Goal: Task Accomplishment & Management: Manage account settings

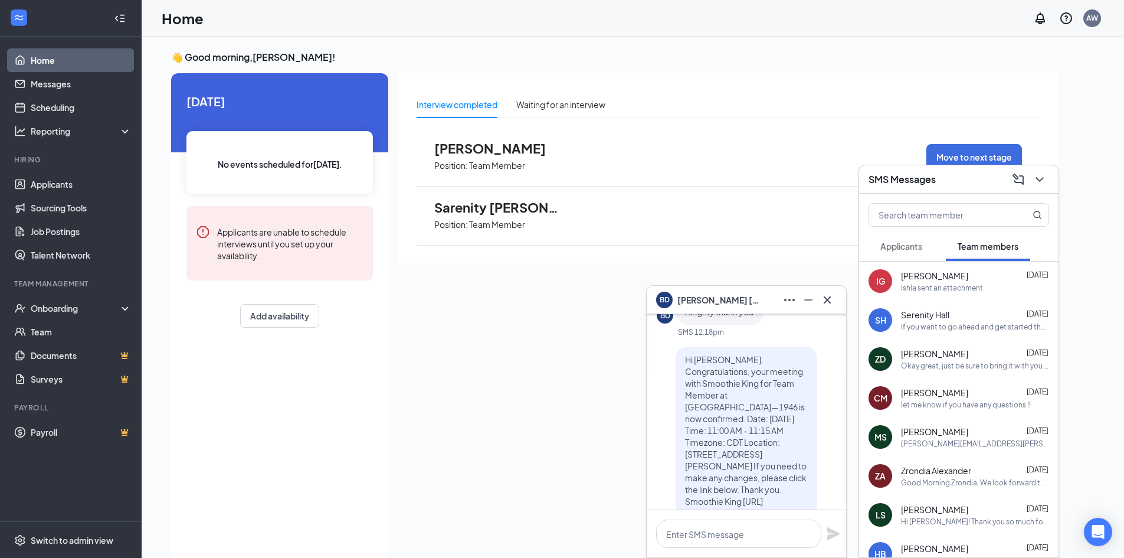
scroll to position [-59, 0]
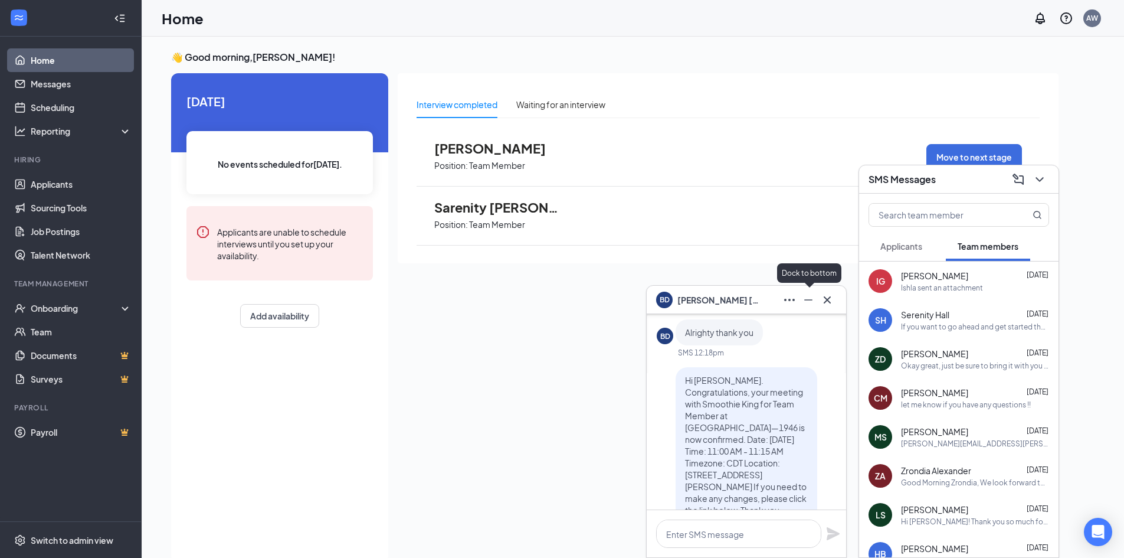
click at [815, 300] on icon "Minimize" at bounding box center [809, 300] width 14 height 14
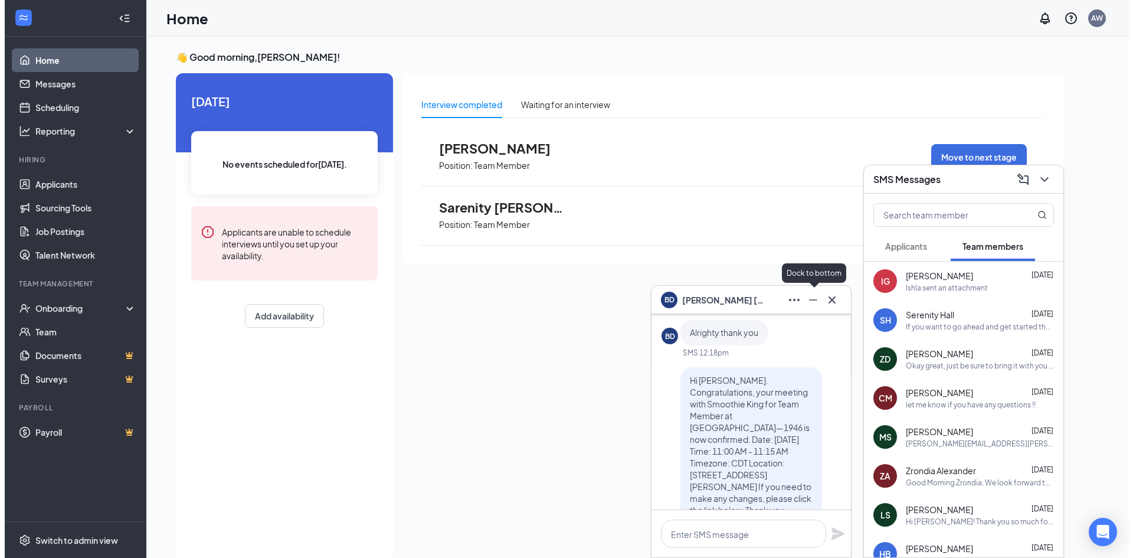
scroll to position [0, 0]
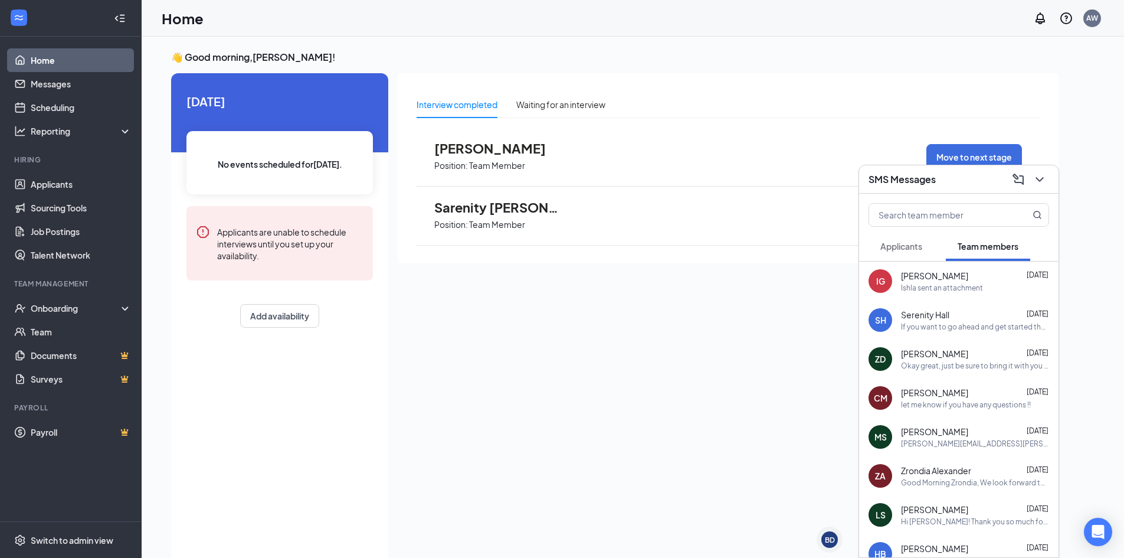
click at [901, 235] on button "Applicants" at bounding box center [902, 246] width 66 height 30
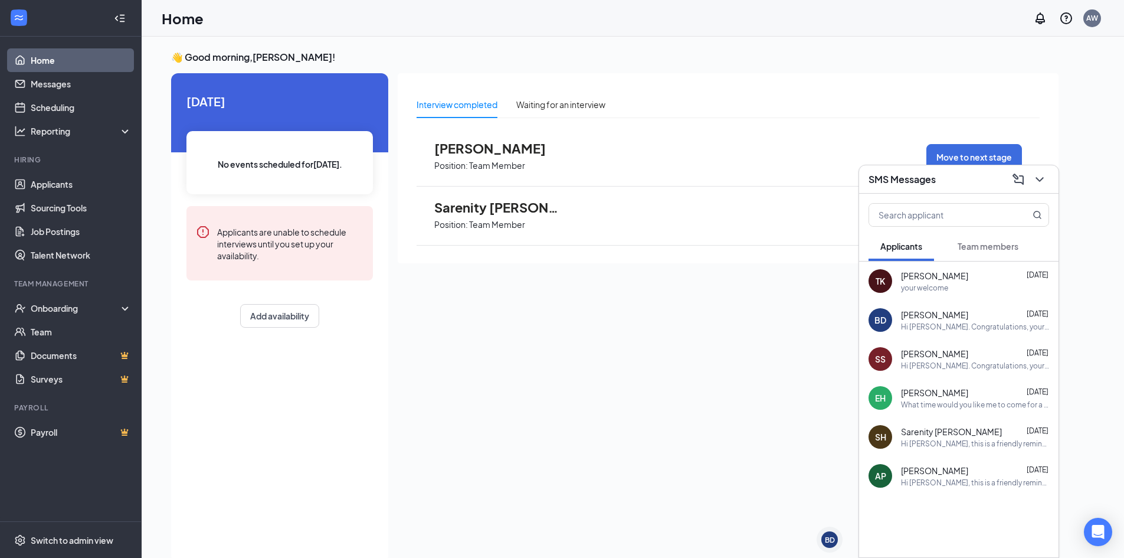
click at [1037, 181] on icon "ChevronDown" at bounding box center [1040, 179] width 14 height 14
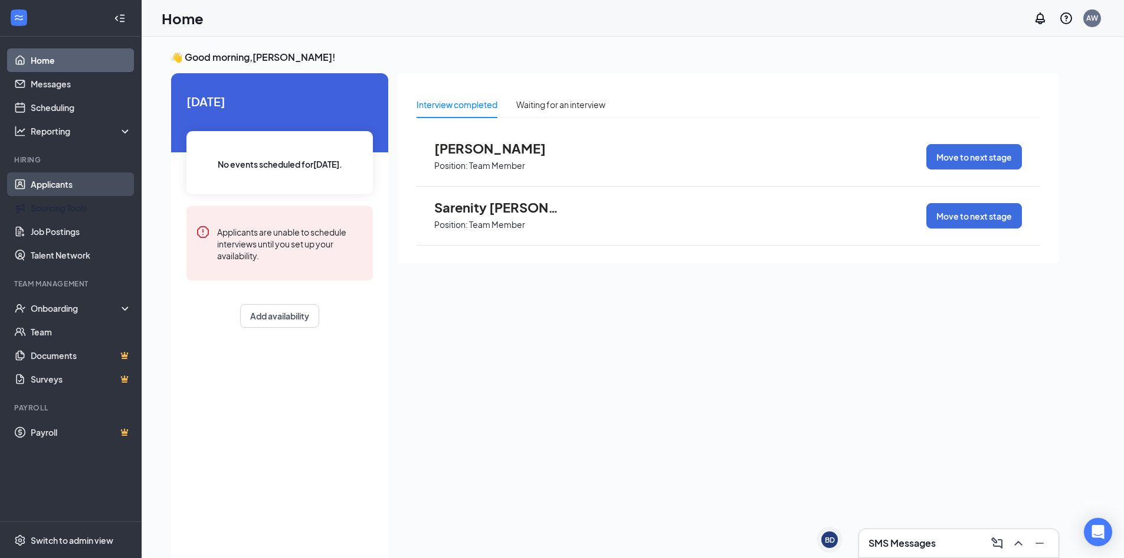
click at [53, 192] on link "Applicants" at bounding box center [81, 184] width 101 height 24
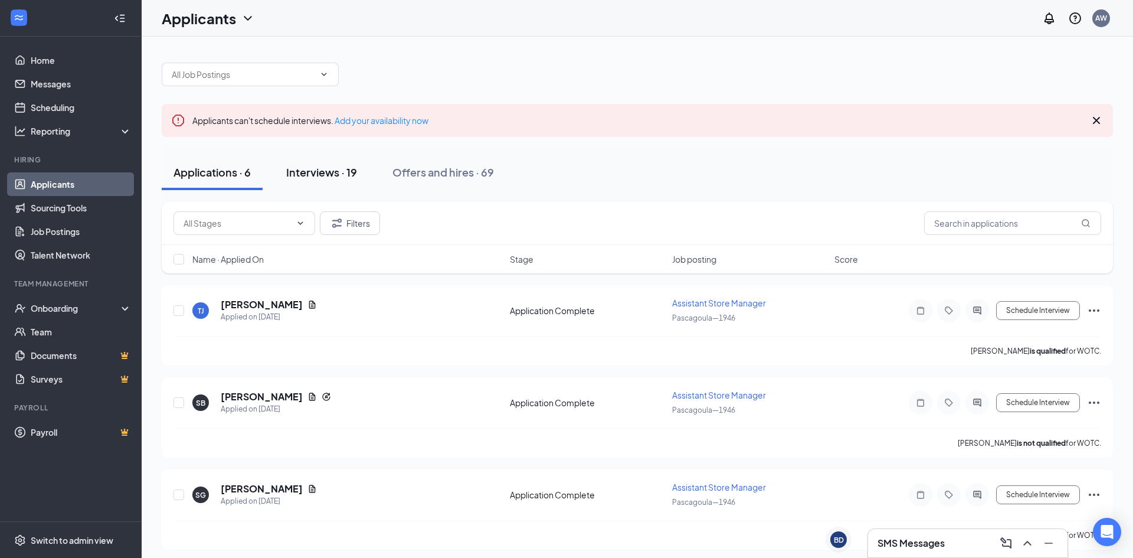
click at [357, 157] on button "Interviews · 19" at bounding box center [321, 172] width 94 height 35
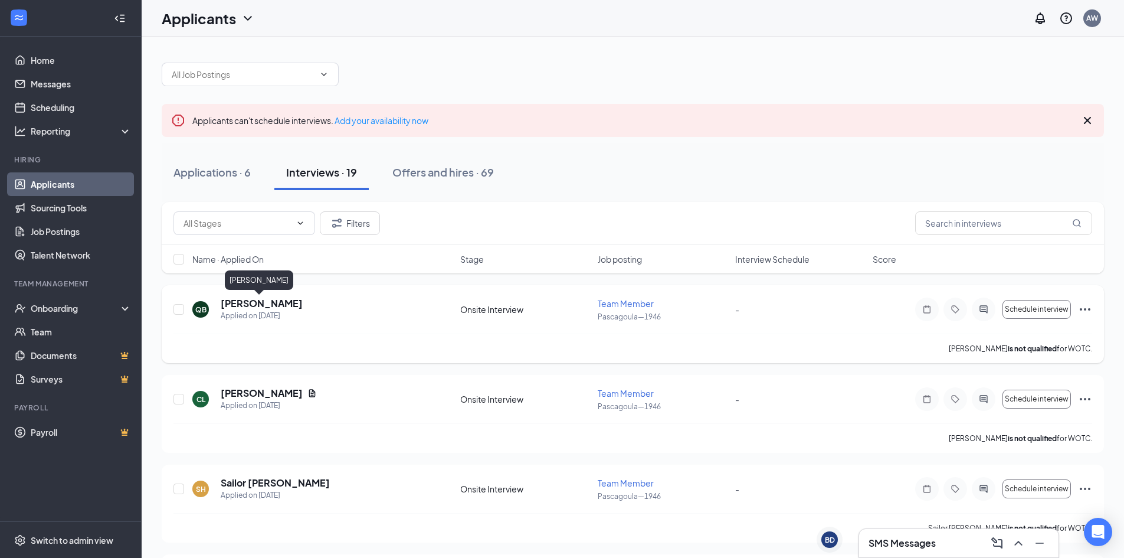
click at [272, 305] on h5 "[PERSON_NAME]" at bounding box center [262, 303] width 82 height 13
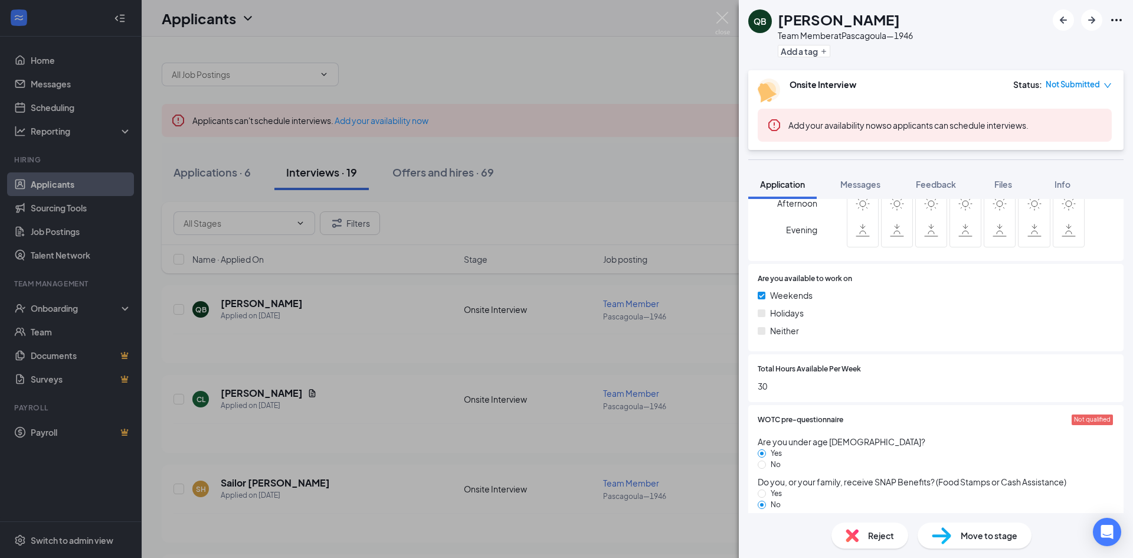
scroll to position [590, 0]
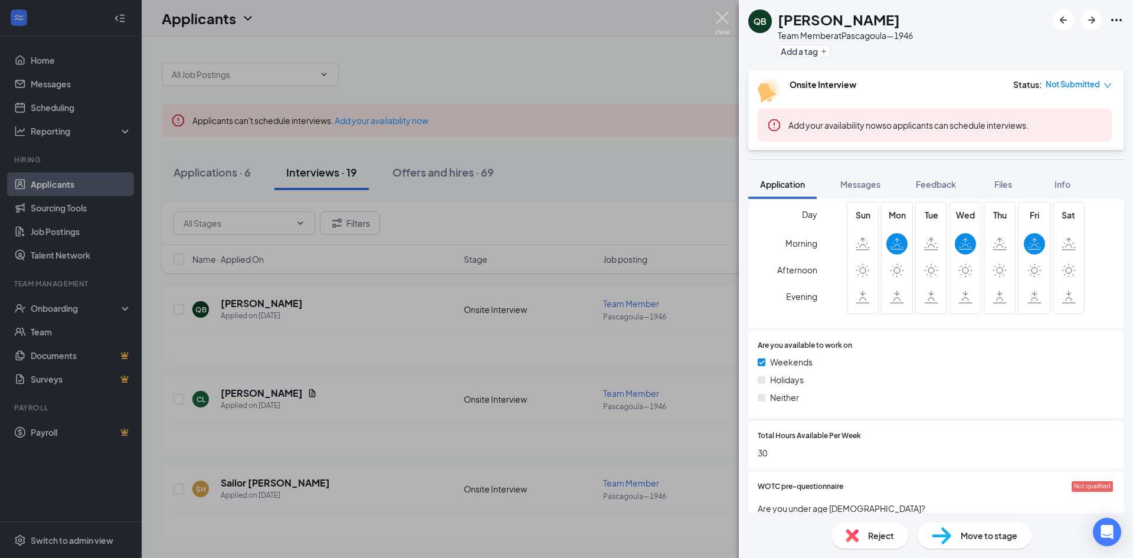
click at [725, 24] on img at bounding box center [722, 23] width 15 height 23
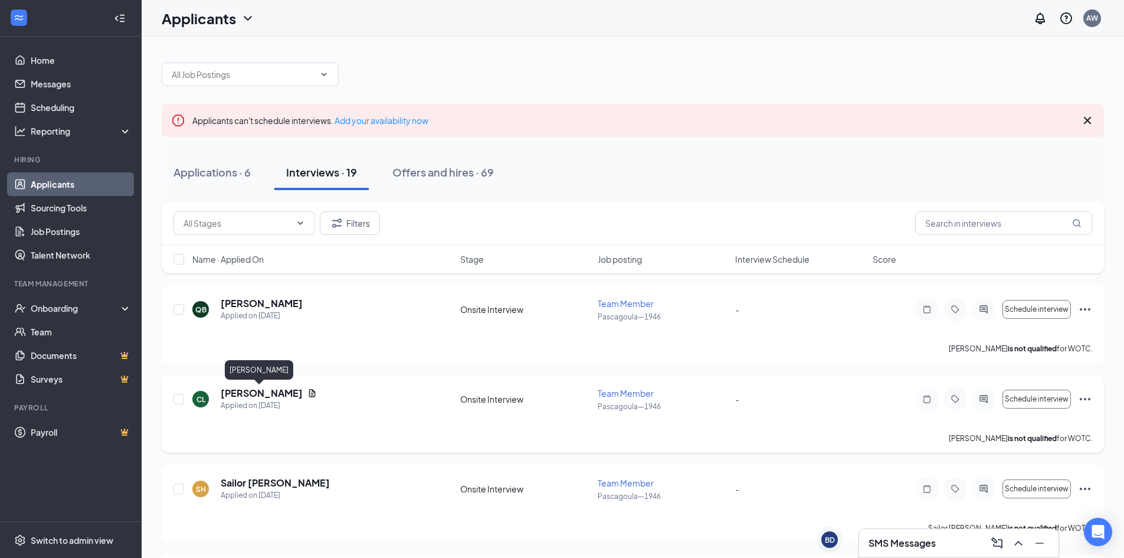
click at [257, 389] on h5 "[PERSON_NAME]" at bounding box center [262, 393] width 82 height 13
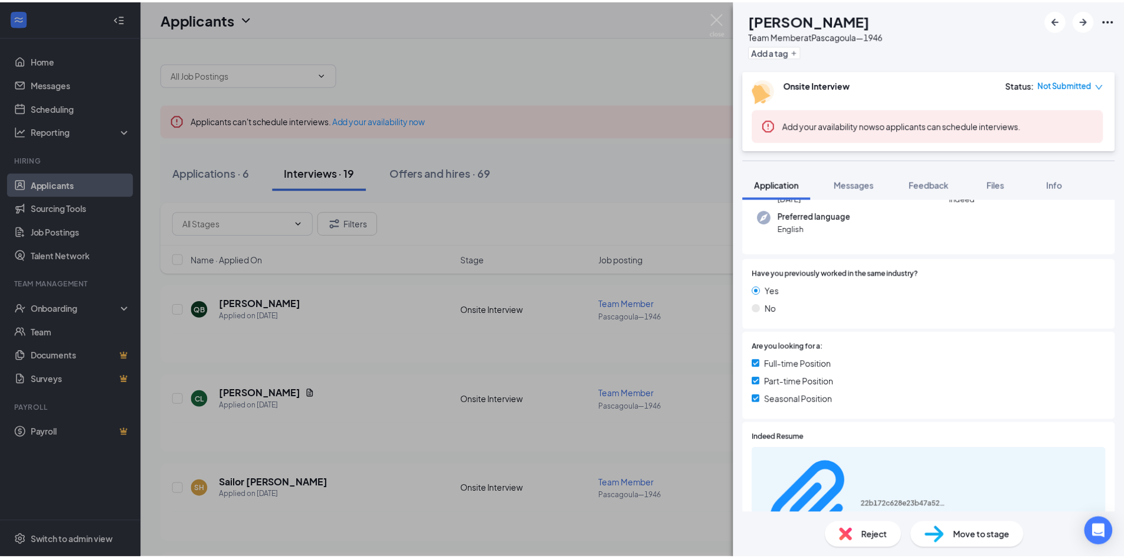
scroll to position [177, 0]
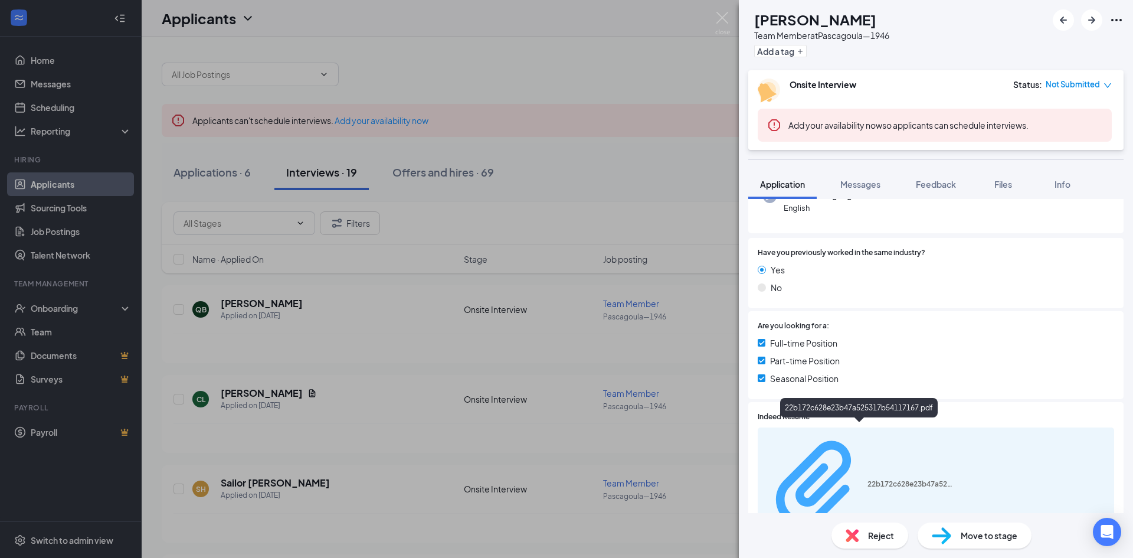
click at [868, 479] on div "22b172c628e23b47a525317b54117167.pdf" at bounding box center [912, 483] width 89 height 9
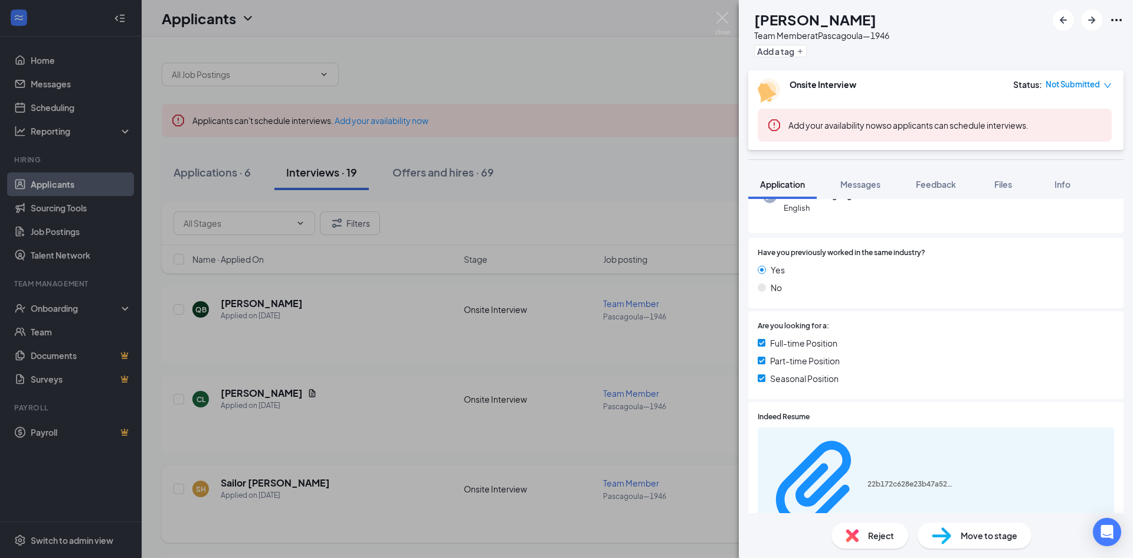
click at [628, 233] on div "CL [PERSON_NAME] Team Member at [GEOGRAPHIC_DATA]—1946 Add a tag Onsite Intervi…" at bounding box center [566, 279] width 1133 height 558
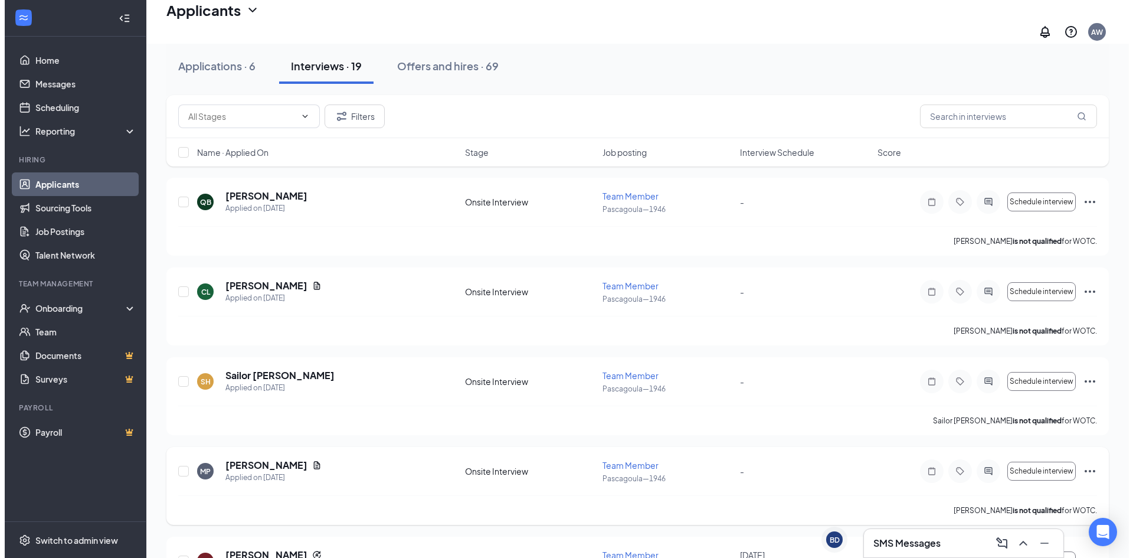
scroll to position [177, 0]
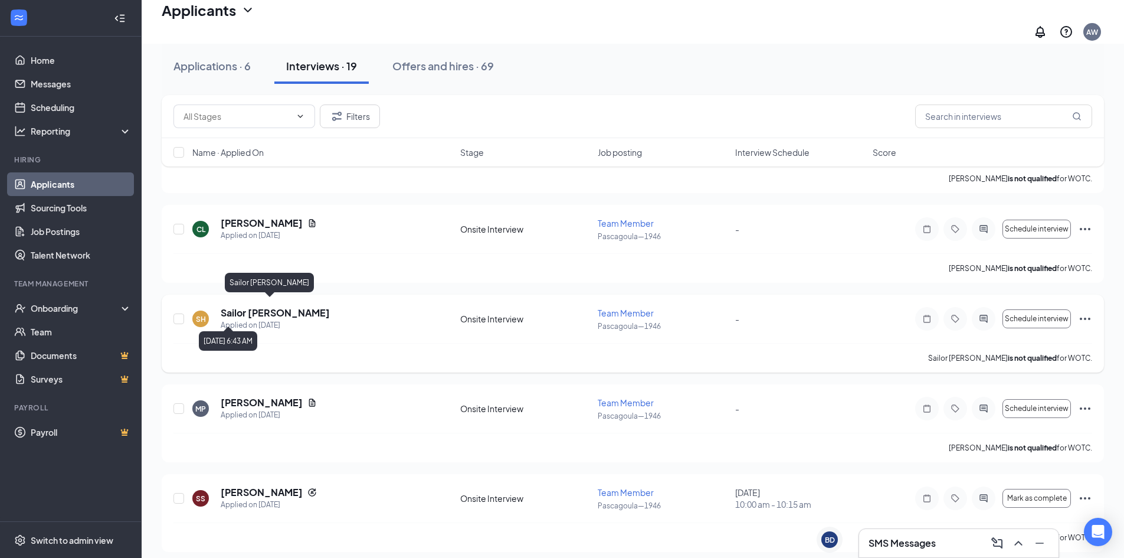
click at [255, 310] on h5 "Sailor [PERSON_NAME]" at bounding box center [275, 312] width 109 height 13
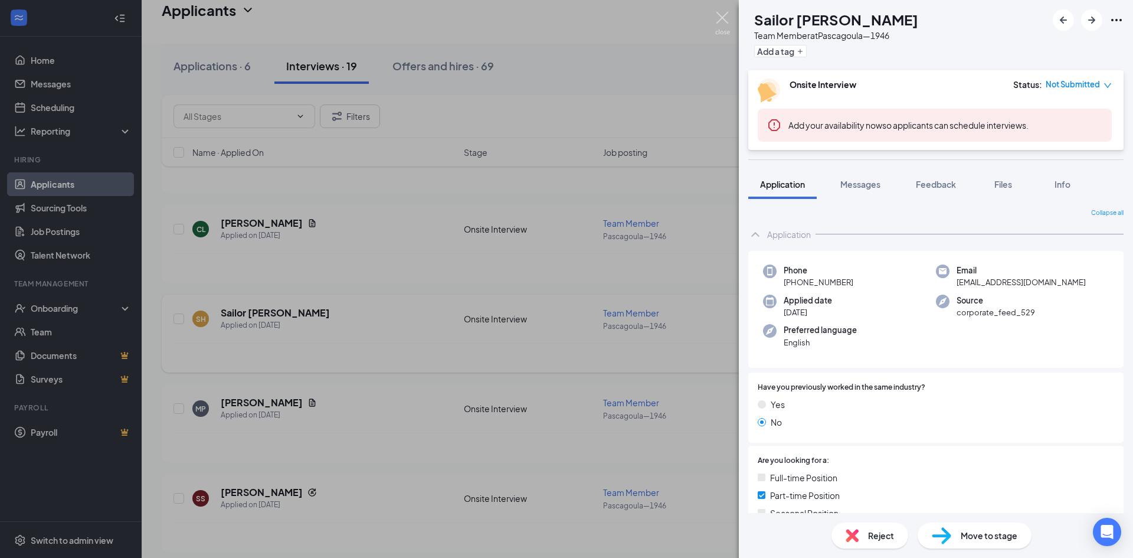
drag, startPoint x: 728, startPoint y: 17, endPoint x: 238, endPoint y: 323, distance: 577.8
click at [728, 17] on img at bounding box center [722, 23] width 15 height 23
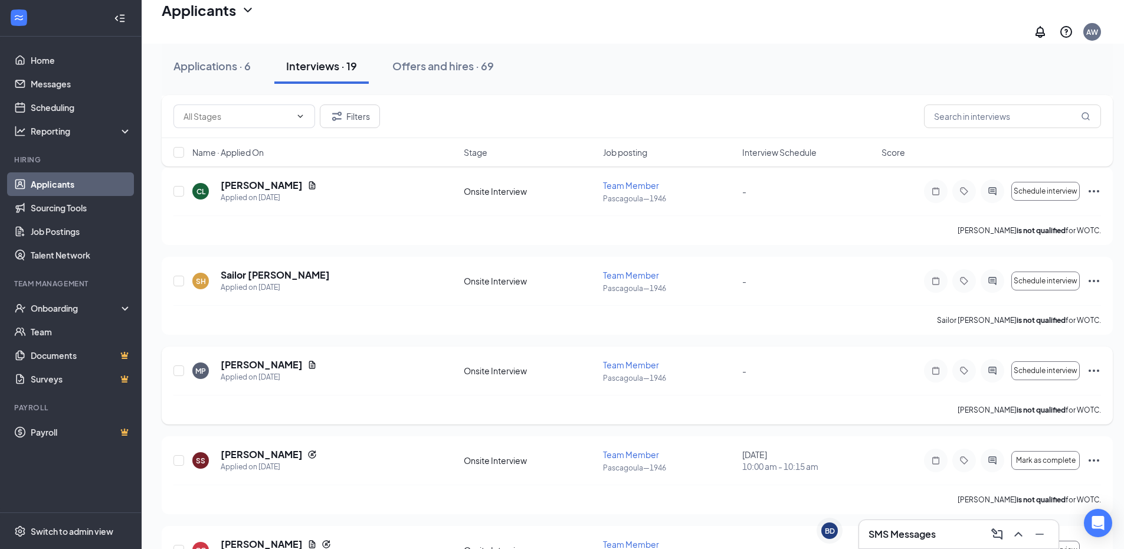
scroll to position [236, 0]
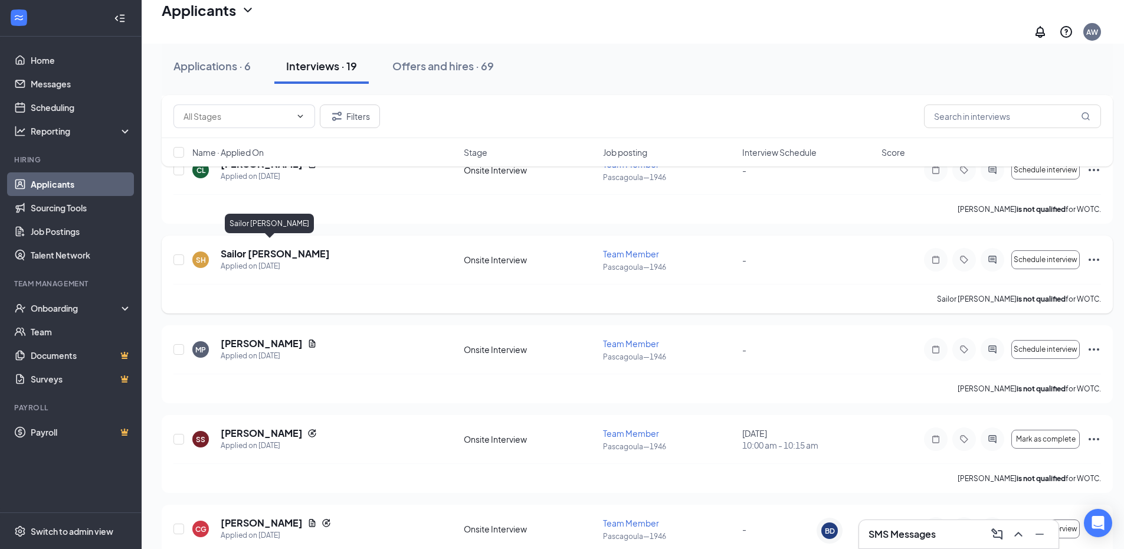
click at [237, 247] on h5 "Sailor [PERSON_NAME]" at bounding box center [275, 253] width 109 height 13
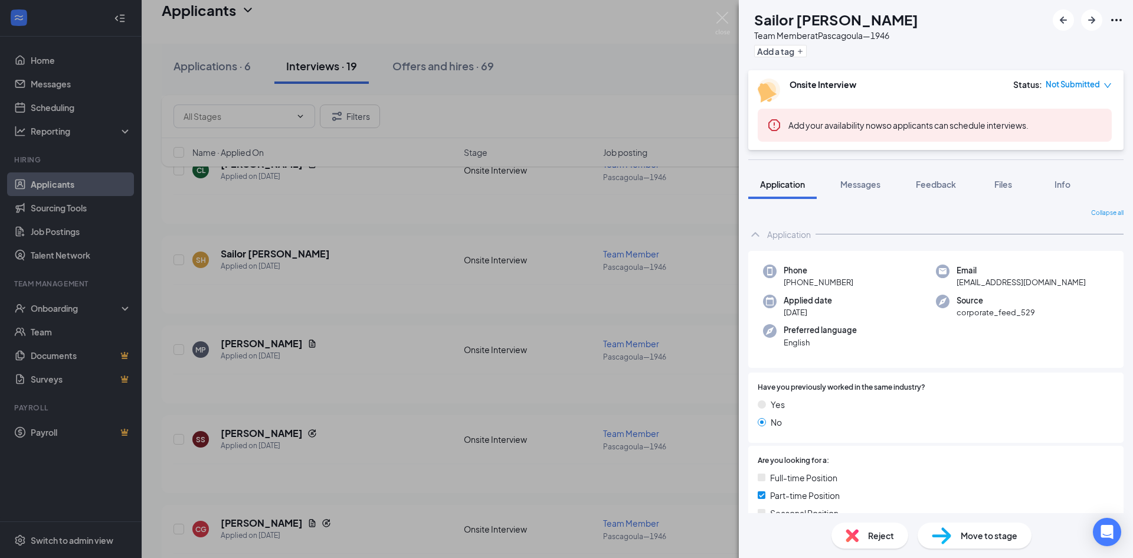
click at [729, 11] on div "SH Sailor [PERSON_NAME] Team Member at [GEOGRAPHIC_DATA]—1946 Add a tag Onsite …" at bounding box center [566, 279] width 1133 height 558
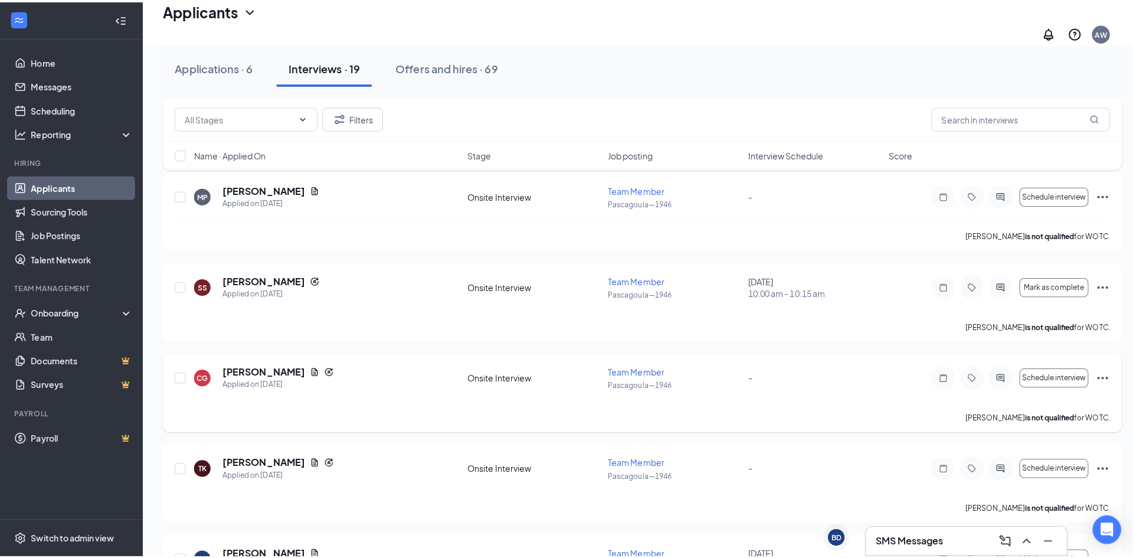
scroll to position [413, 0]
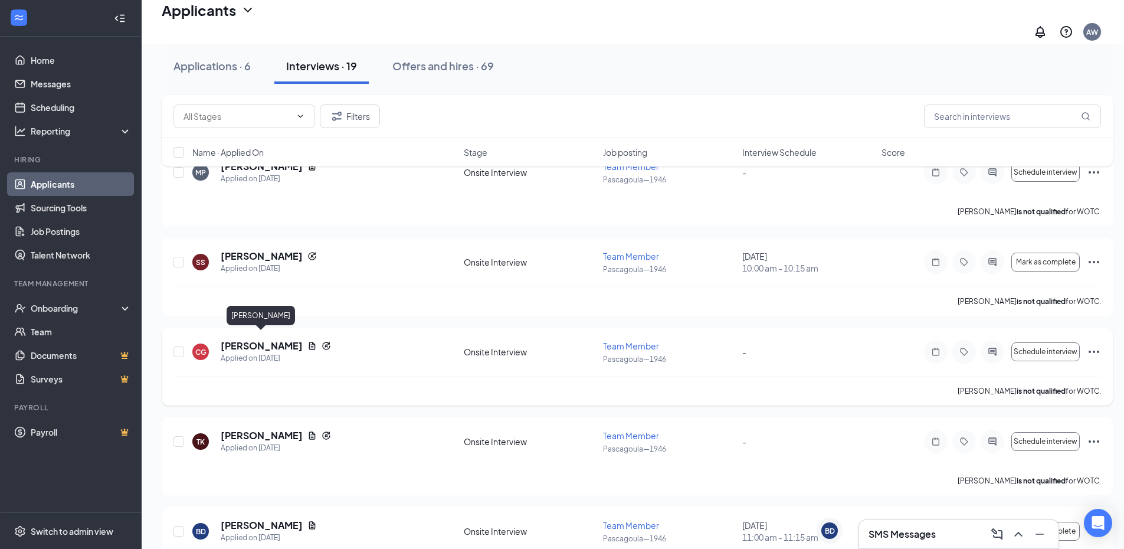
click at [270, 342] on h5 "[PERSON_NAME]" at bounding box center [262, 345] width 82 height 13
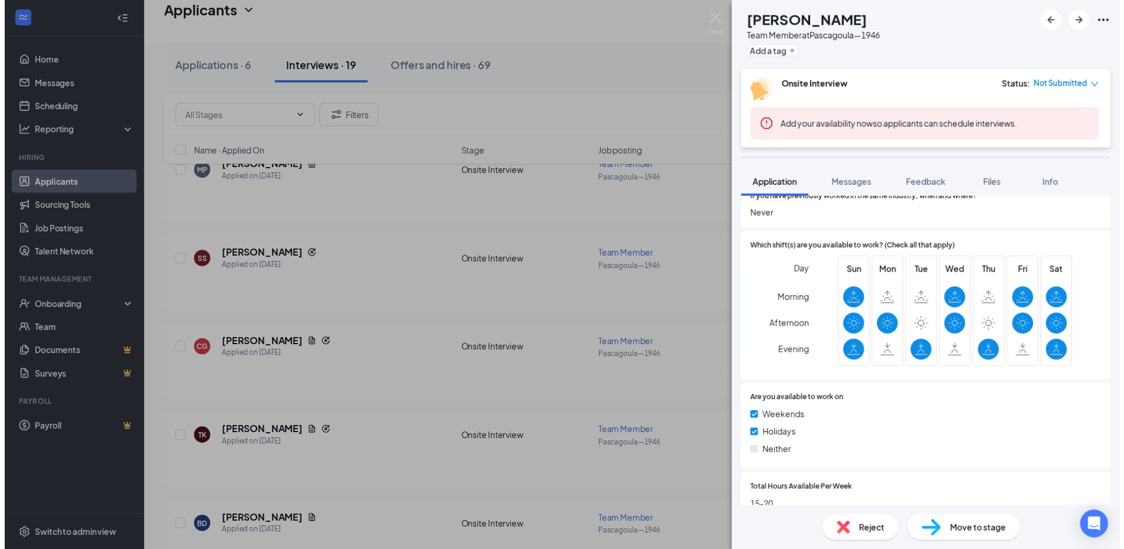
scroll to position [688, 0]
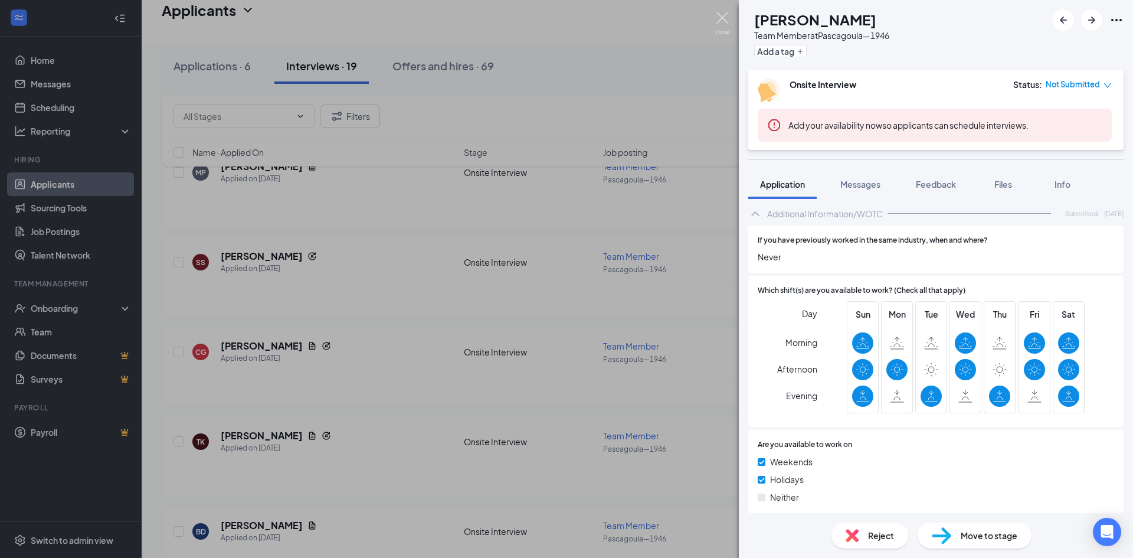
click at [729, 23] on img at bounding box center [722, 23] width 15 height 23
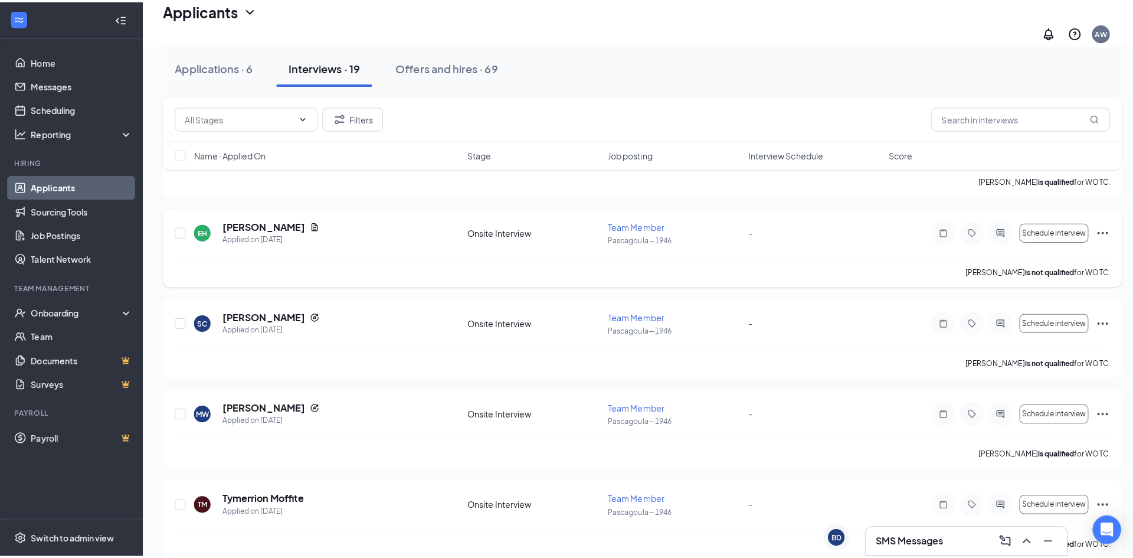
scroll to position [826, 0]
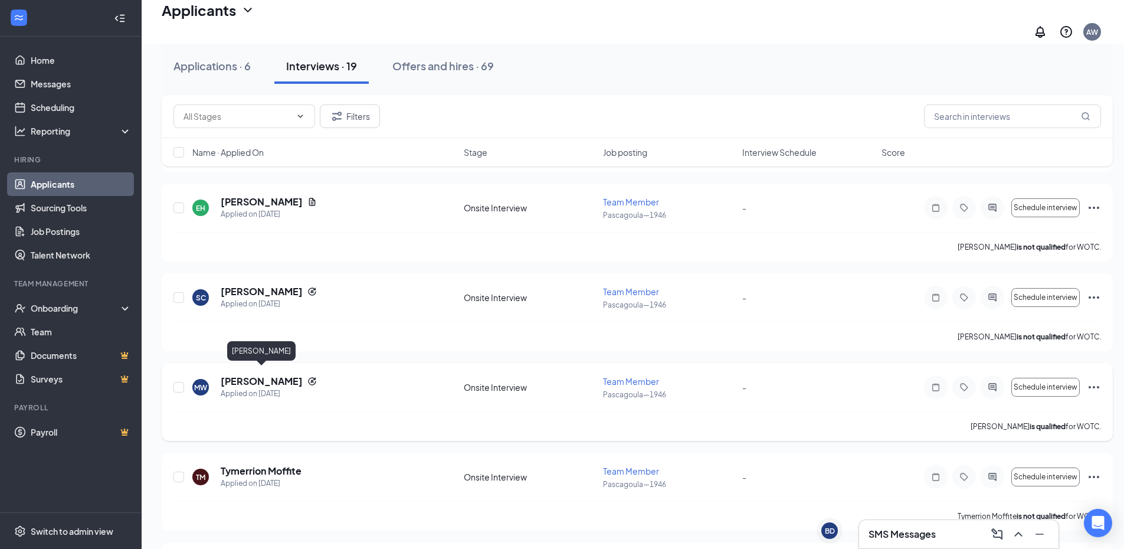
click at [280, 377] on h5 "[PERSON_NAME]" at bounding box center [262, 381] width 82 height 13
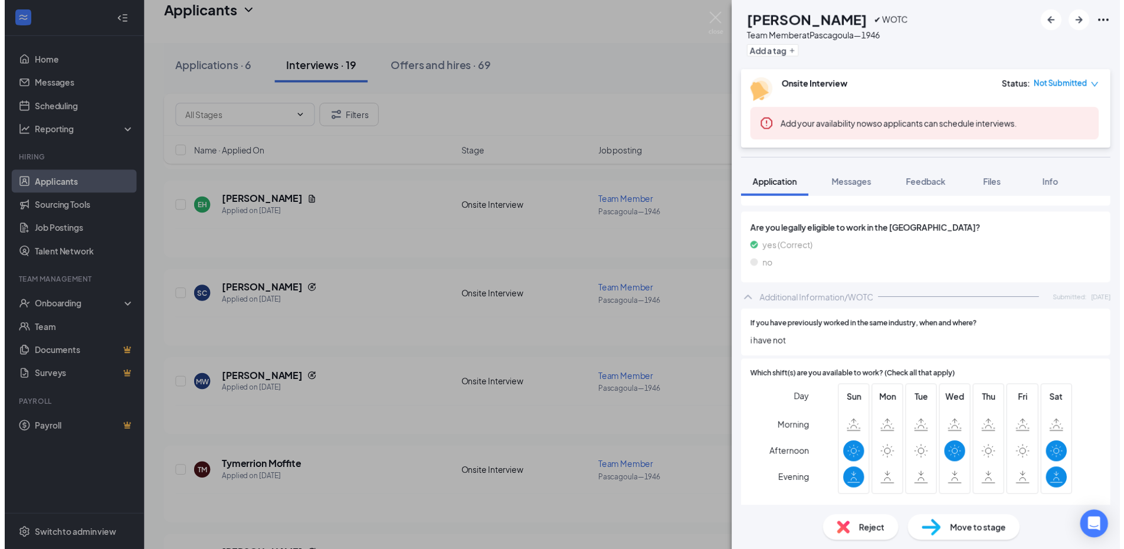
scroll to position [472, 0]
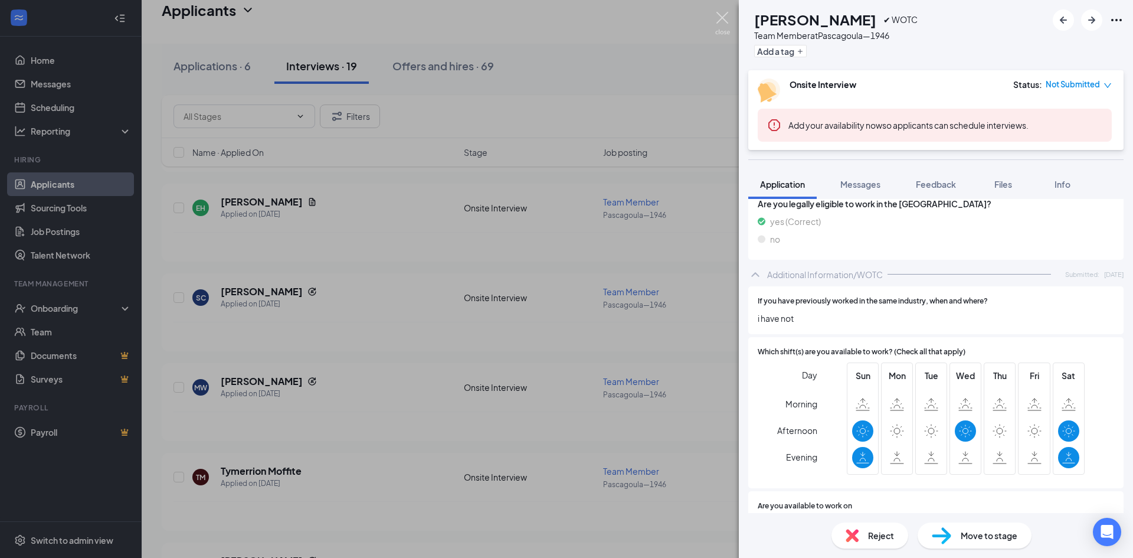
click at [723, 19] on img at bounding box center [722, 23] width 15 height 23
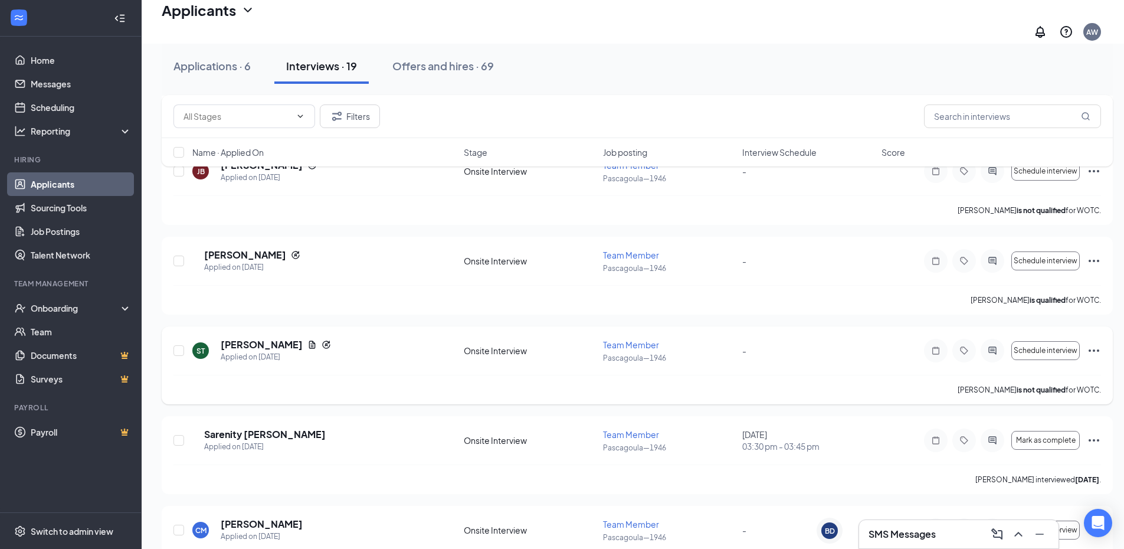
scroll to position [1240, 0]
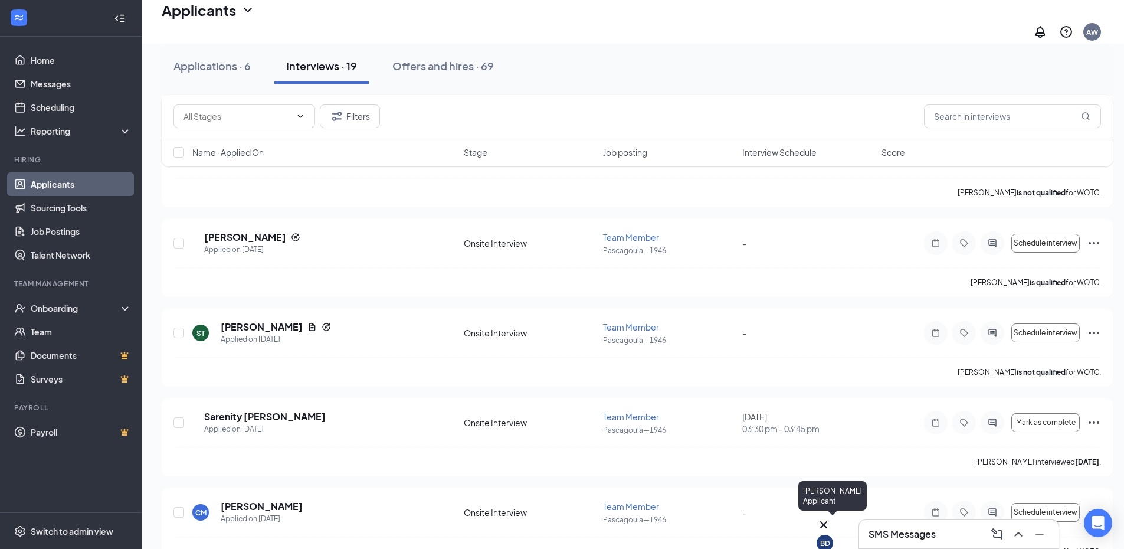
click at [828, 521] on icon "Cross" at bounding box center [823, 524] width 7 height 7
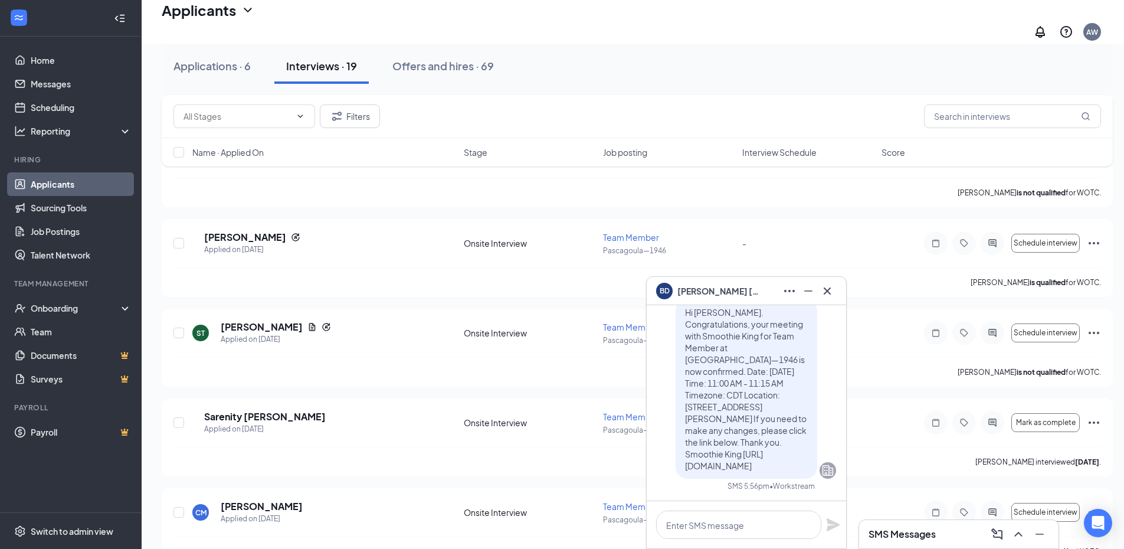
click at [927, 532] on h3 "SMS Messages" at bounding box center [902, 534] width 67 height 13
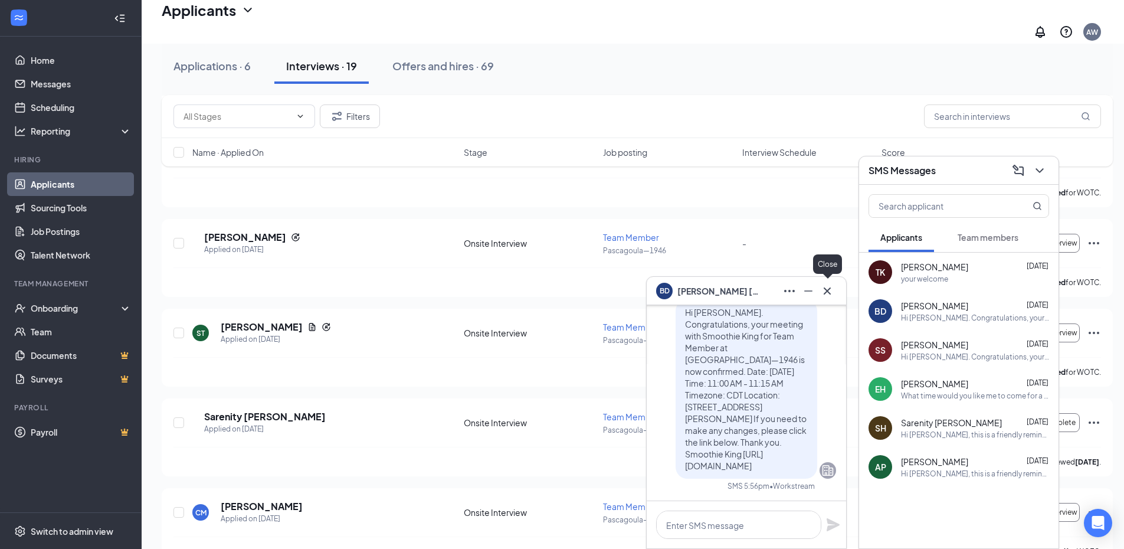
click at [835, 297] on div at bounding box center [827, 291] width 19 height 19
click at [1039, 175] on icon "ChevronDown" at bounding box center [1040, 171] width 14 height 14
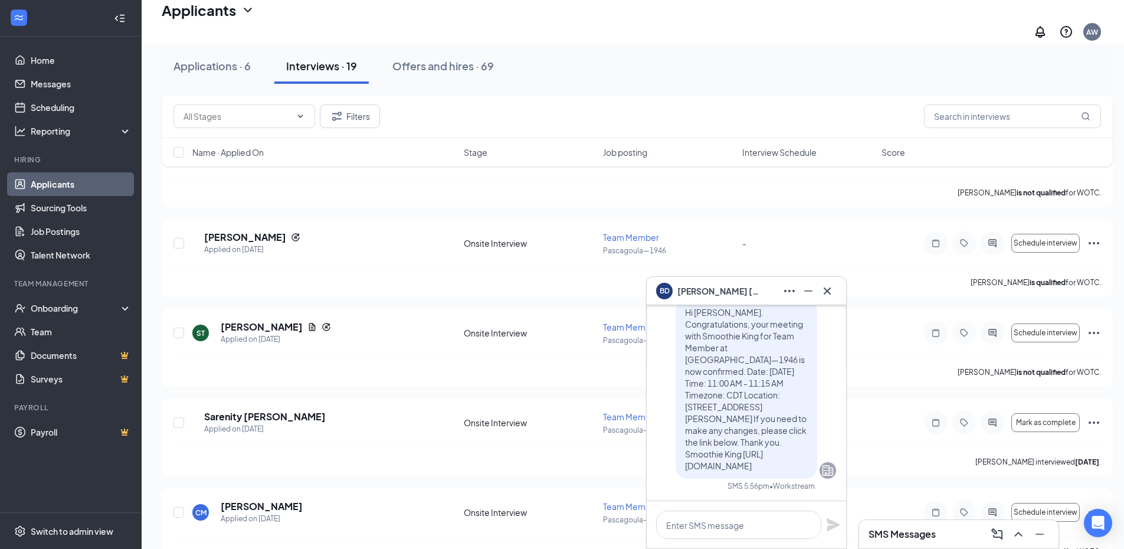
click at [838, 289] on div "BD [PERSON_NAME]" at bounding box center [747, 291] width 200 height 28
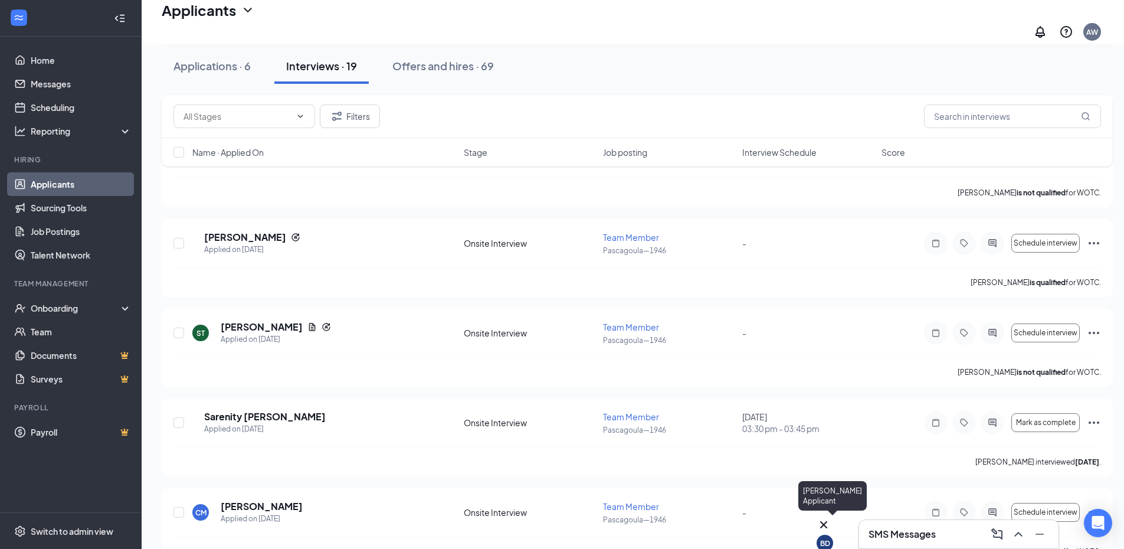
click at [831, 538] on div "BD" at bounding box center [825, 543] width 10 height 10
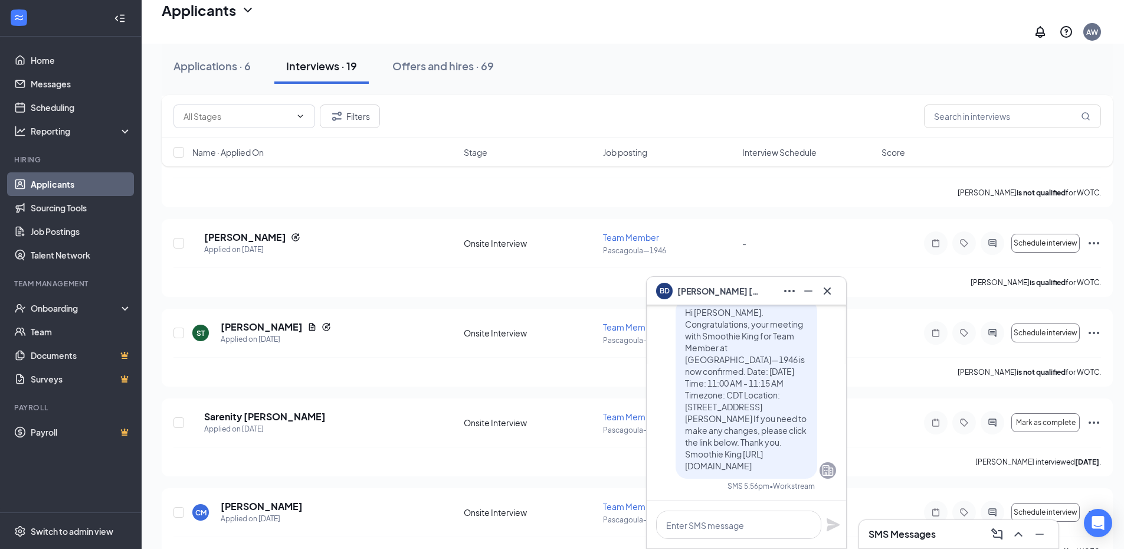
click at [834, 293] on icon "Cross" at bounding box center [827, 291] width 14 height 14
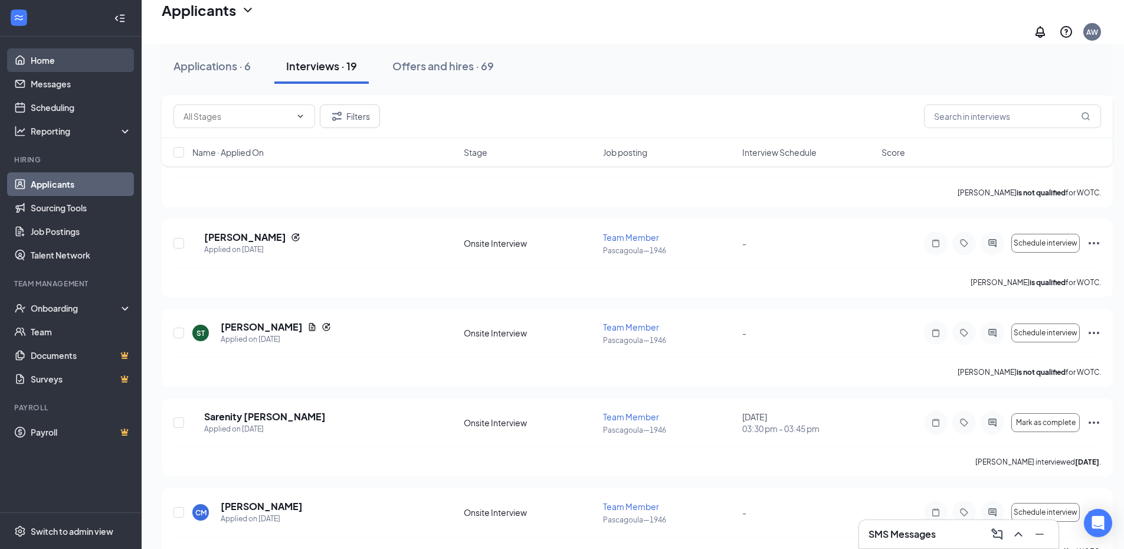
click at [63, 66] on link "Home" at bounding box center [81, 60] width 101 height 24
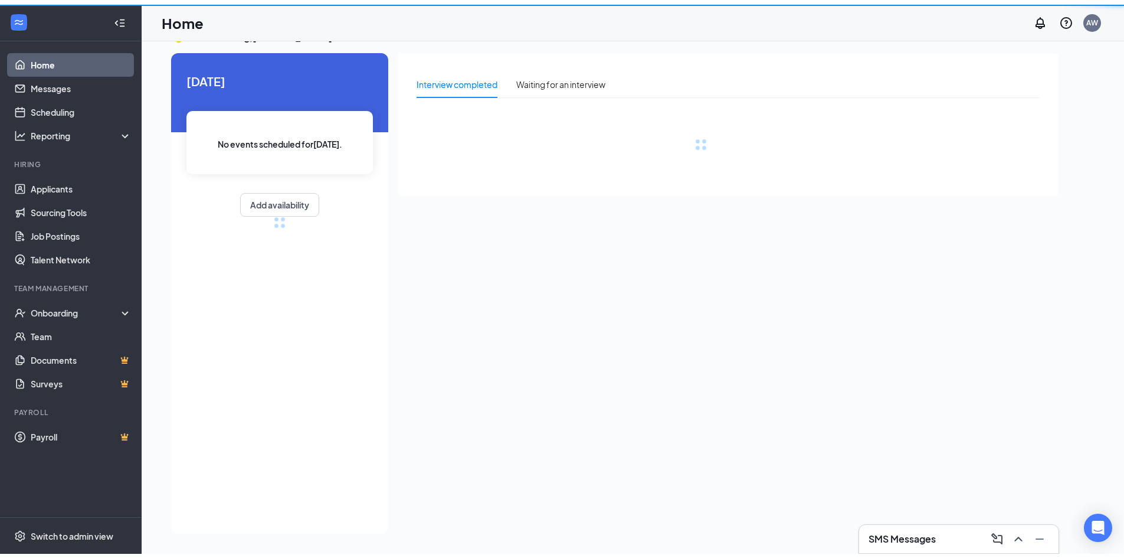
scroll to position [25, 0]
